Goal: Task Accomplishment & Management: Complete application form

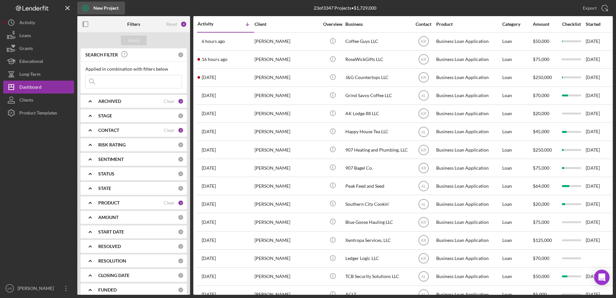
click at [102, 12] on div "New Project" at bounding box center [105, 8] width 25 height 13
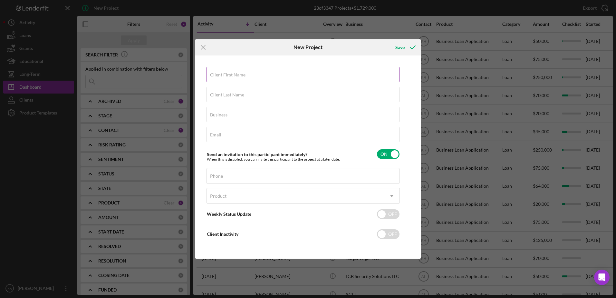
click at [237, 80] on input "Client First Name" at bounding box center [302, 74] width 193 height 15
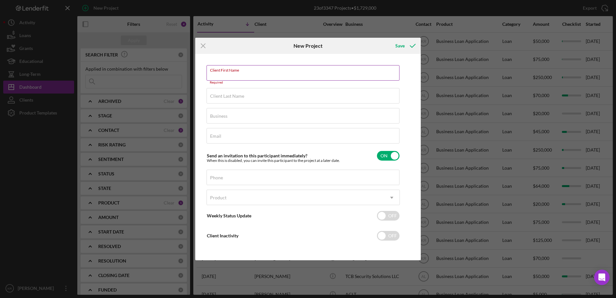
click at [251, 82] on div "Required" at bounding box center [302, 83] width 193 height 4
click at [252, 80] on input "Client First Name" at bounding box center [302, 72] width 193 height 15
type input "d"
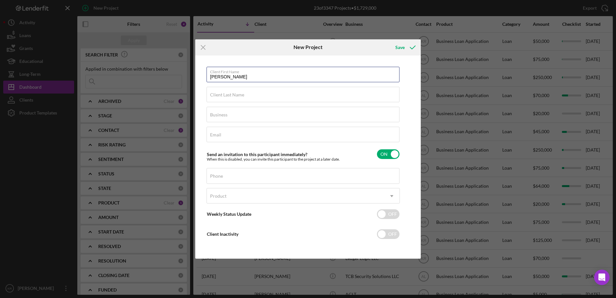
type input "[PERSON_NAME]"
type input "ValleyBilt Trailer Manufacturing, Incorporated"
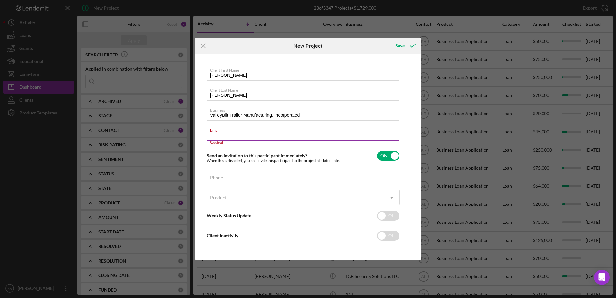
click at [282, 133] on div "Email Required" at bounding box center [302, 134] width 193 height 19
paste input "[EMAIL_ADDRESS][DOMAIN_NAME]"
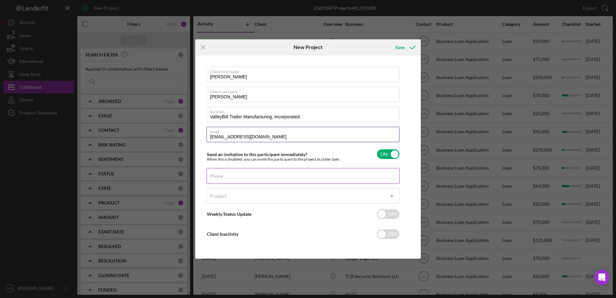
type input "[EMAIL_ADDRESS][DOMAIN_NAME]"
click at [302, 174] on div "Phone" at bounding box center [302, 176] width 193 height 16
type input "[PHONE_NUMBER]"
click at [283, 206] on div "option , selected. Select is focused ,type to refine list, press Down to open t…" at bounding box center [302, 197] width 193 height 19
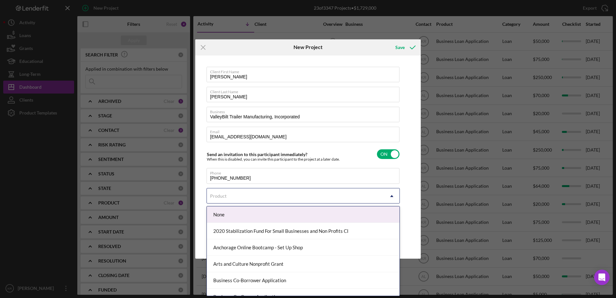
click at [300, 189] on div "Product" at bounding box center [295, 195] width 177 height 15
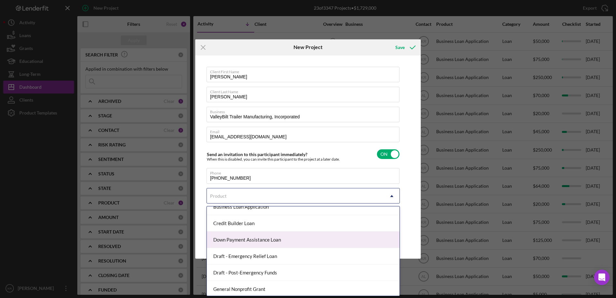
scroll to position [97, 0]
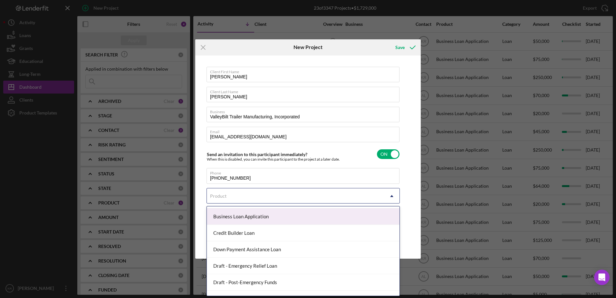
click at [291, 218] on div "Business Loan Application" at bounding box center [303, 216] width 193 height 16
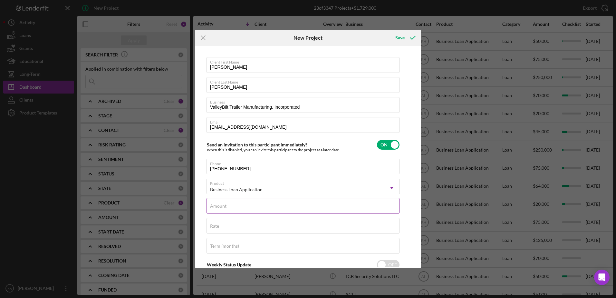
click at [251, 208] on input "Amount" at bounding box center [302, 205] width 193 height 15
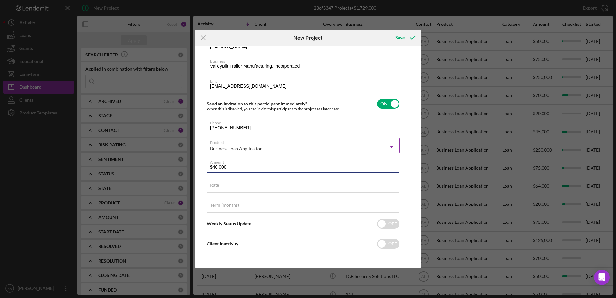
scroll to position [0, 0]
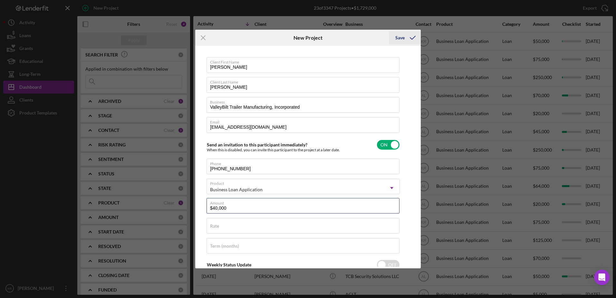
type input "$40,000"
click at [405, 35] on icon "submit" at bounding box center [412, 38] width 16 height 16
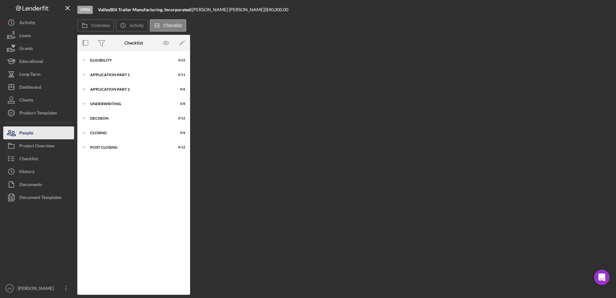
click at [32, 136] on div "People" at bounding box center [26, 133] width 14 height 14
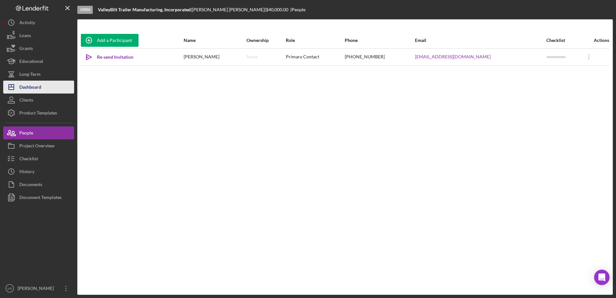
click at [22, 91] on div "Dashboard" at bounding box center [30, 88] width 22 height 14
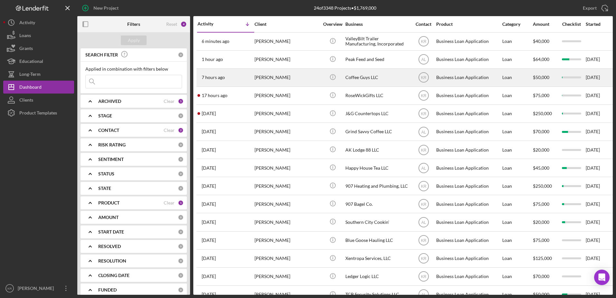
click at [294, 77] on div "[PERSON_NAME]" at bounding box center [286, 77] width 64 height 17
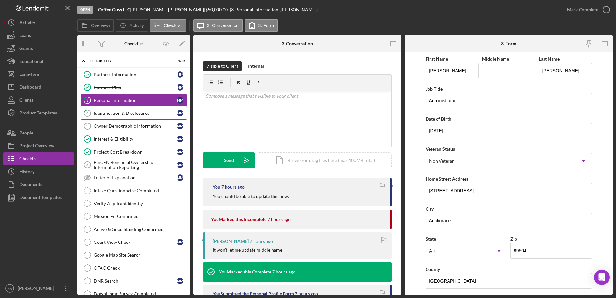
click at [126, 115] on div "Identification & Disclosures" at bounding box center [135, 112] width 83 height 5
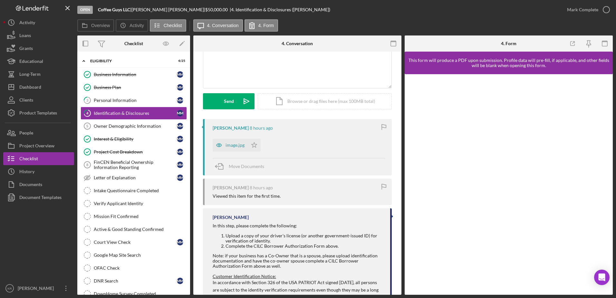
scroll to position [64, 0]
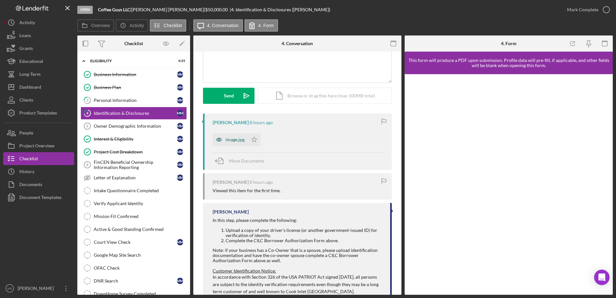
click at [231, 137] on div "image.jpg" at bounding box center [234, 139] width 19 height 5
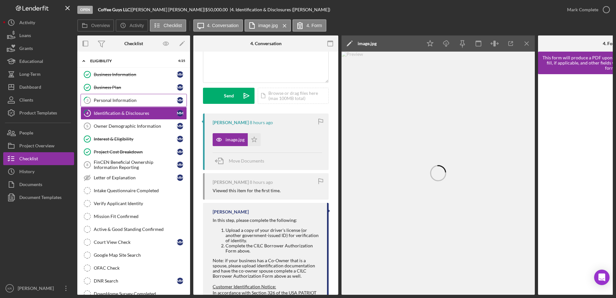
click at [108, 101] on div "Personal Information" at bounding box center [135, 100] width 83 height 5
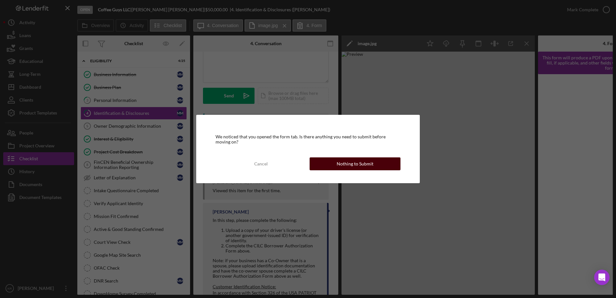
click at [341, 167] on div "Nothing to Submit" at bounding box center [355, 163] width 37 height 13
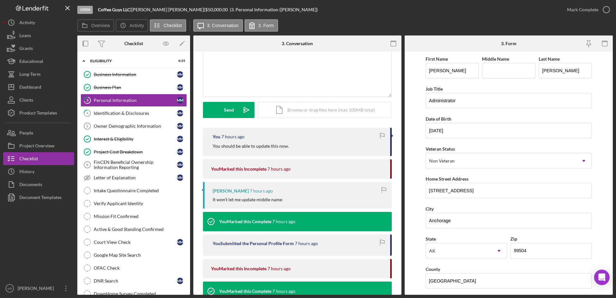
scroll to position [129, 0]
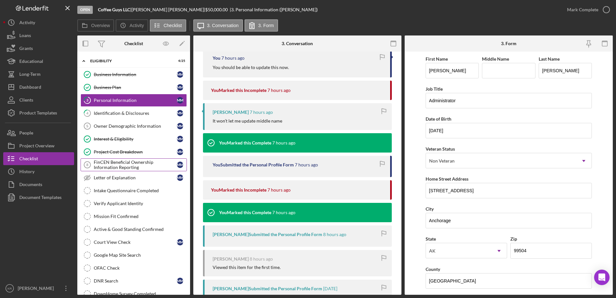
click at [89, 158] on icon "FinCEN Beneficial Ownership Information Reporting 8" at bounding box center [87, 165] width 16 height 16
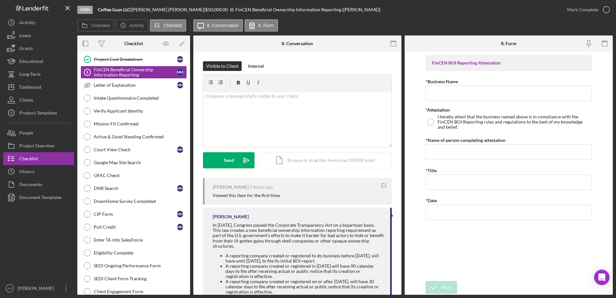
scroll to position [189, 0]
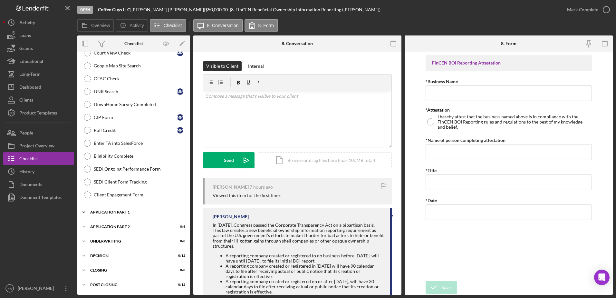
click at [138, 211] on div "Application Part 1" at bounding box center [136, 212] width 92 height 4
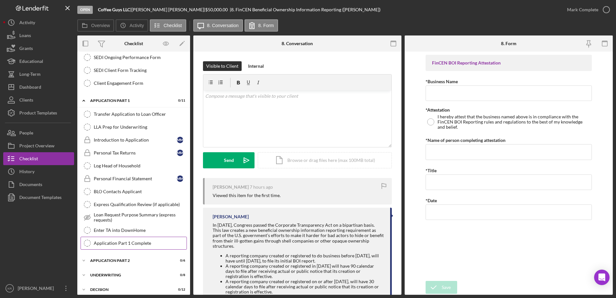
scroll to position [334, 0]
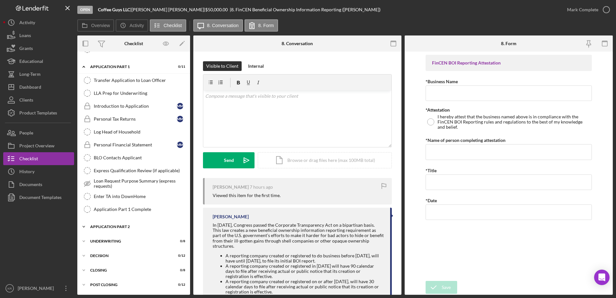
click at [126, 227] on div "Application Part 2" at bounding box center [136, 226] width 92 height 4
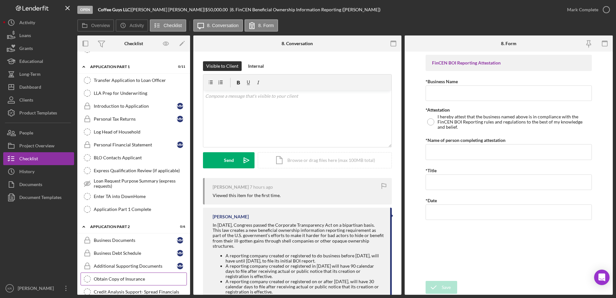
scroll to position [399, 0]
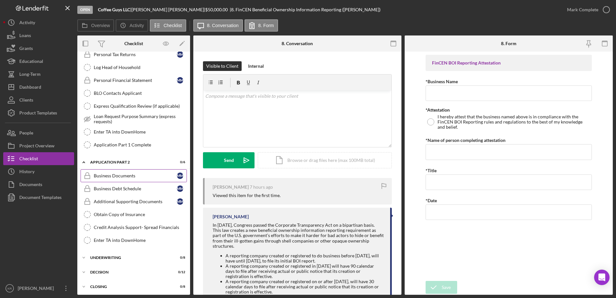
click at [128, 178] on link "Business Documents Business Documents M M" at bounding box center [134, 175] width 106 height 13
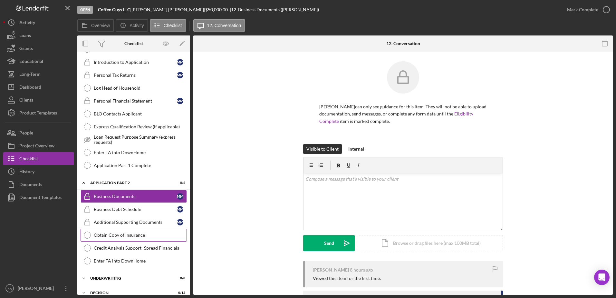
scroll to position [399, 0]
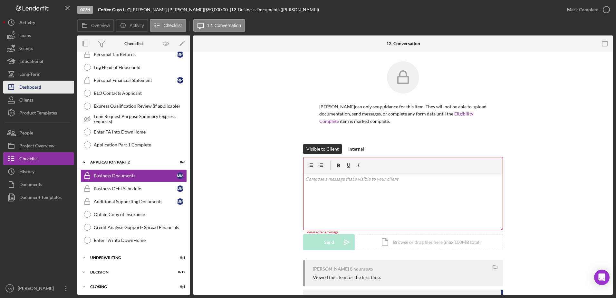
click at [45, 86] on button "Icon/Dashboard Dashboard" at bounding box center [38, 87] width 71 height 13
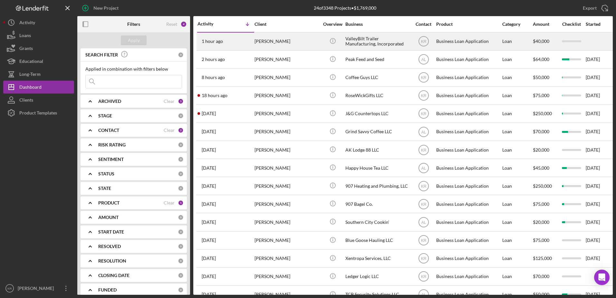
click at [228, 47] on div "1 hour ago [PERSON_NAME]" at bounding box center [225, 41] width 56 height 17
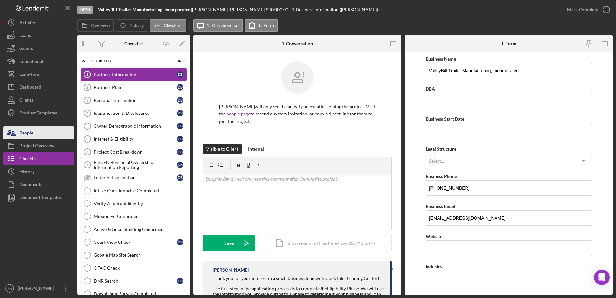
click at [49, 135] on button "People" at bounding box center [38, 132] width 71 height 13
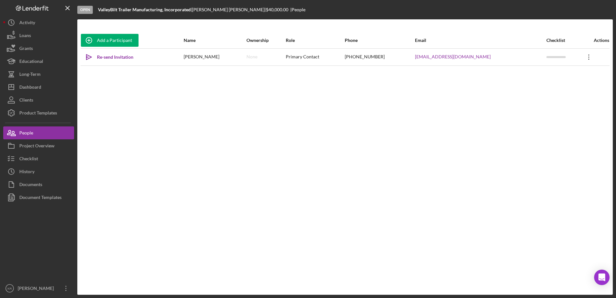
click at [581, 58] on icon "Icon/Overflow" at bounding box center [589, 57] width 16 height 16
click at [553, 91] on button "Icon/Link Get Invitation Link" at bounding box center [556, 87] width 71 height 13
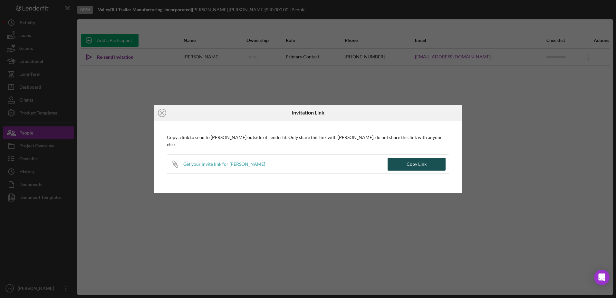
click at [408, 157] on div "Copy Link" at bounding box center [416, 163] width 20 height 13
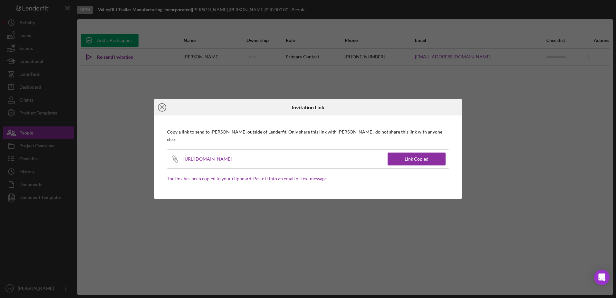
click at [161, 111] on icon "Icon/Close" at bounding box center [162, 107] width 16 height 16
